Goal: Task Accomplishment & Management: Use online tool/utility

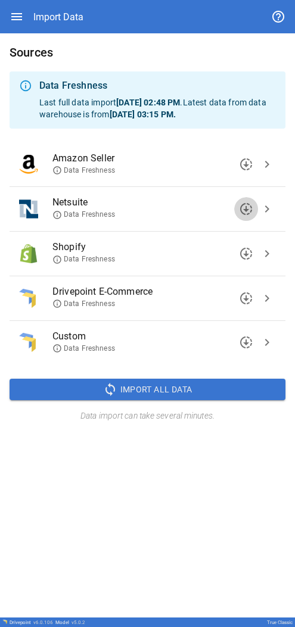
click at [190, 210] on span "downloading" at bounding box center [246, 209] width 14 height 14
